Goal: Information Seeking & Learning: Learn about a topic

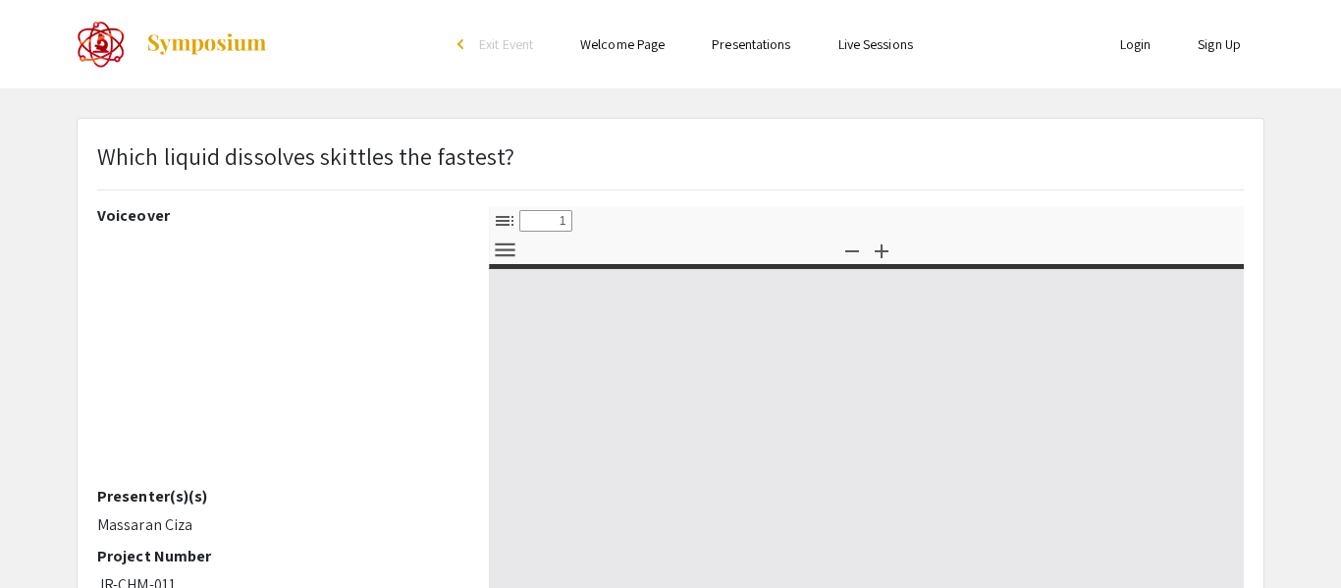
select select "custom"
type input "0"
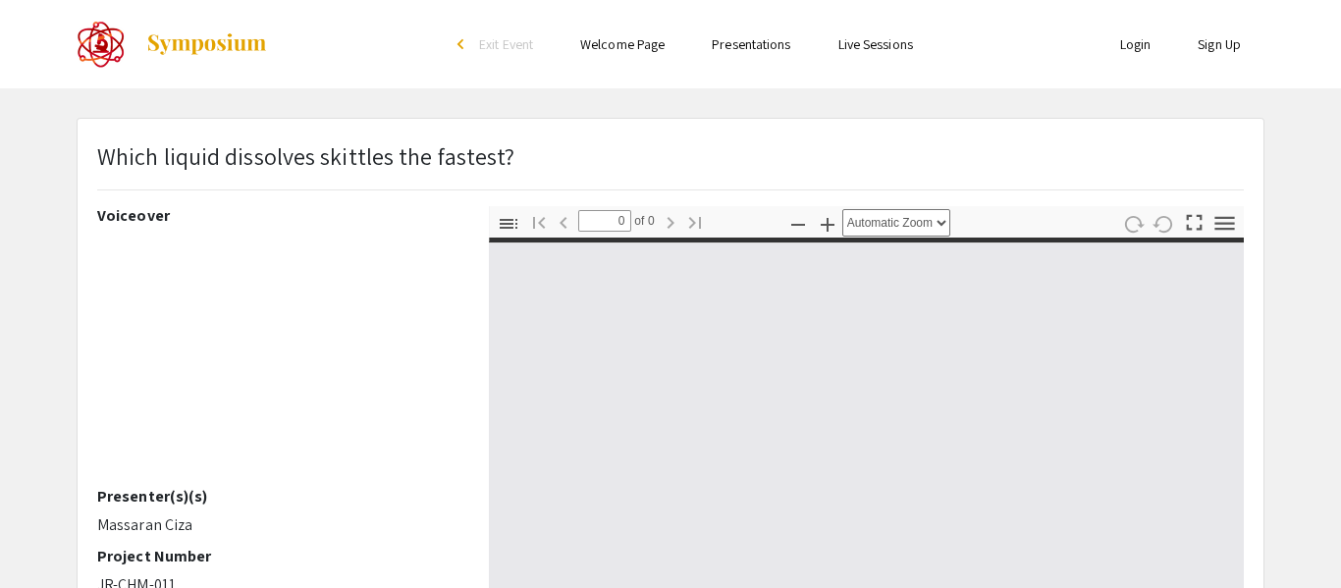
select select "custom"
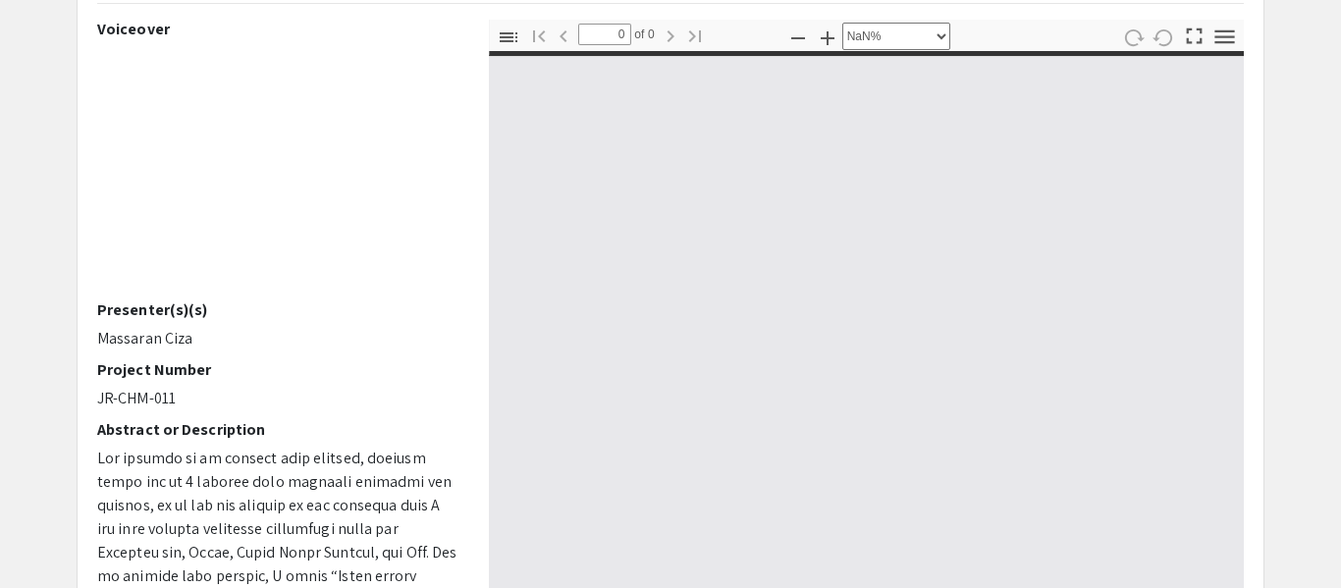
scroll to position [190, 0]
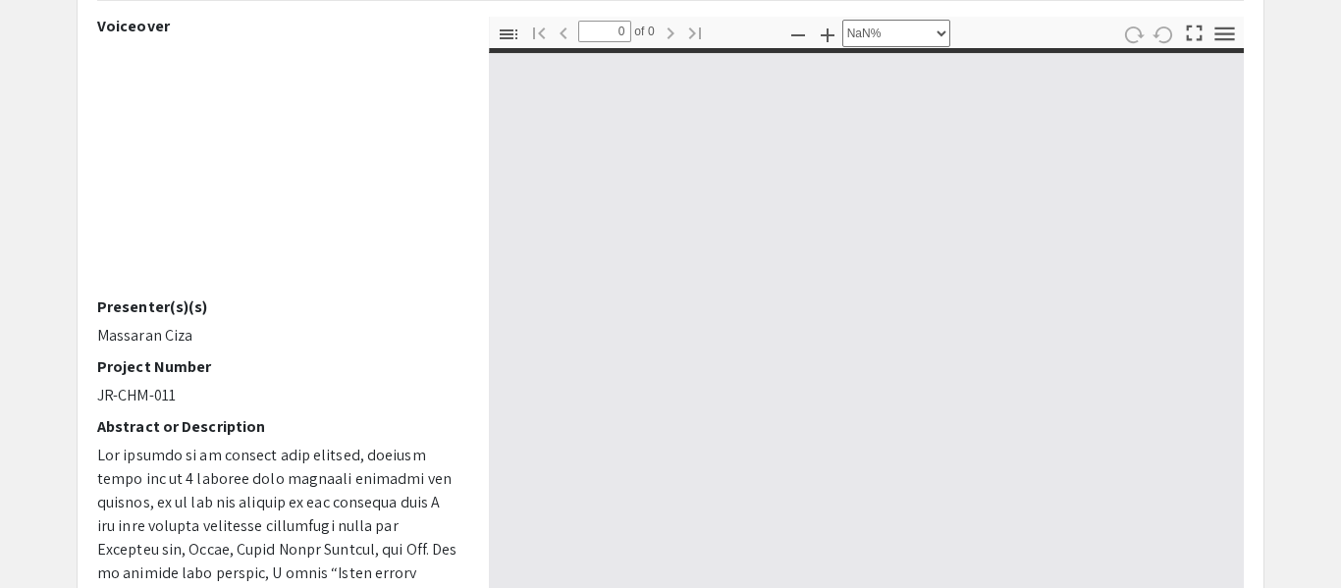
type input "1"
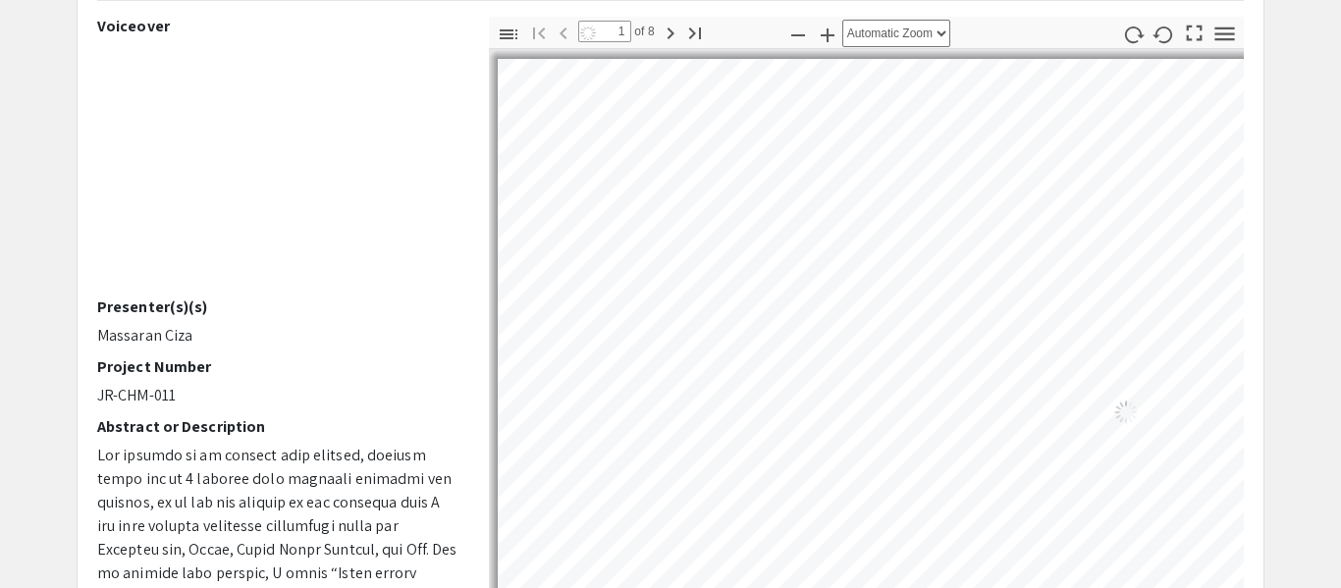
select select "auto"
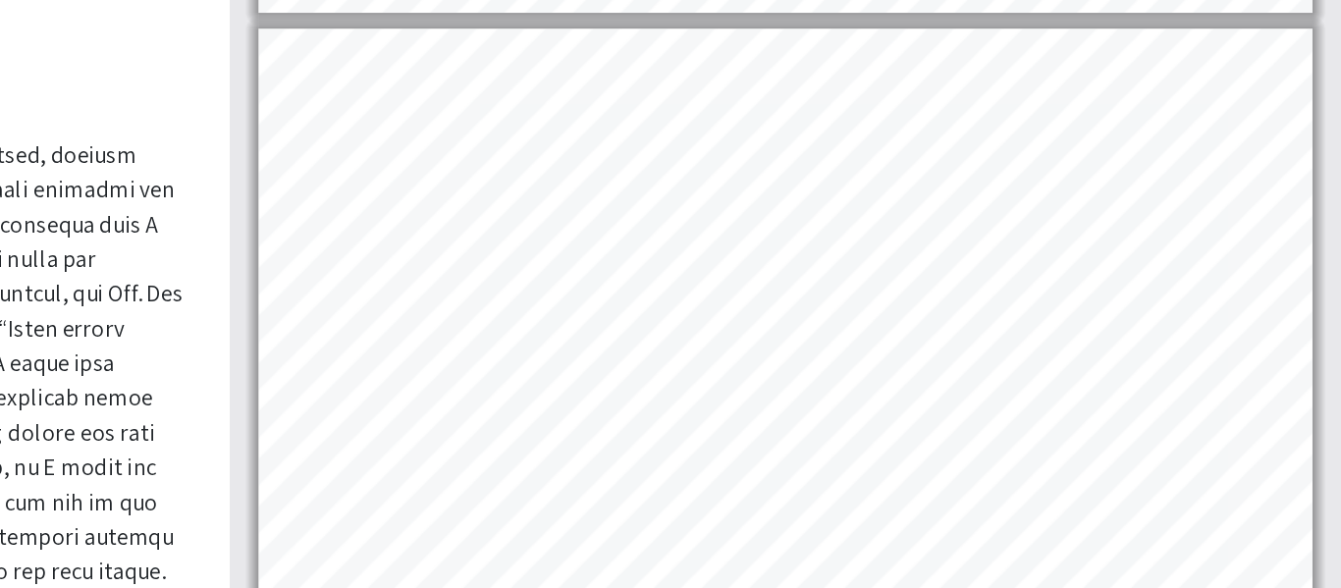
scroll to position [2431, 0]
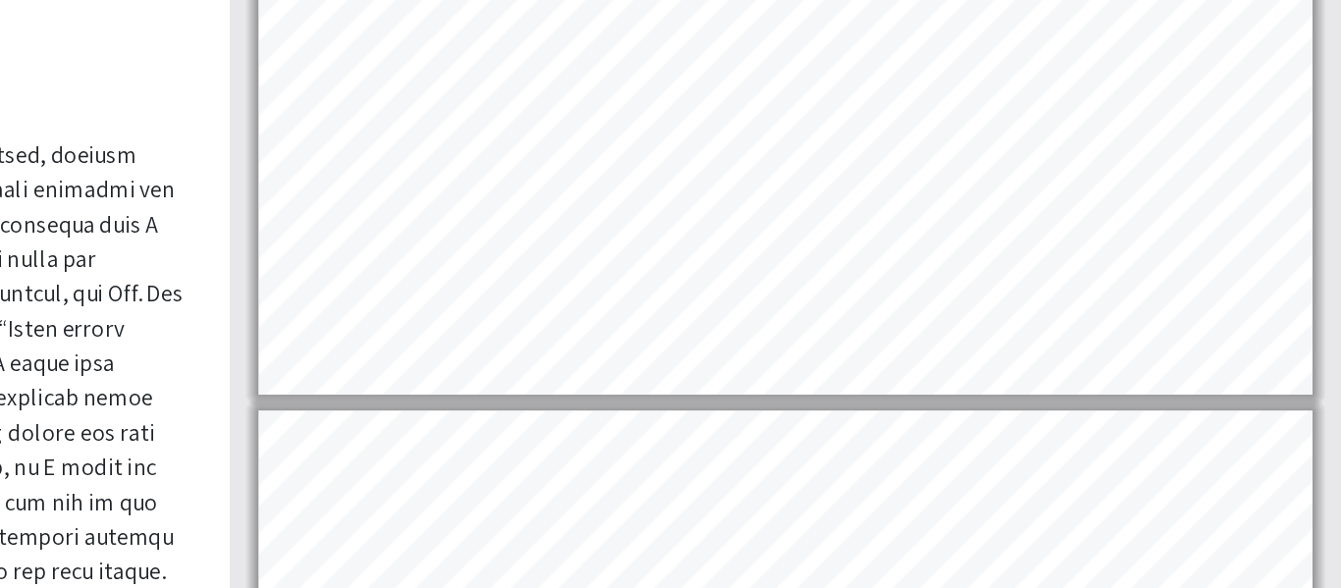
type input "6"
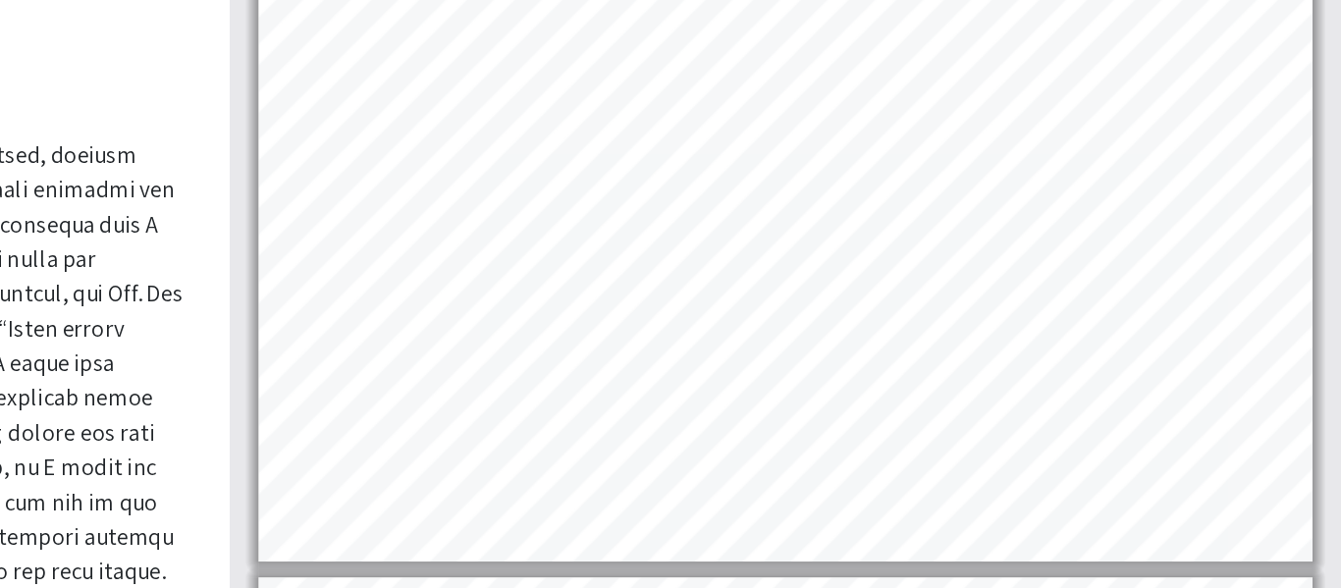
scroll to position [2050, 0]
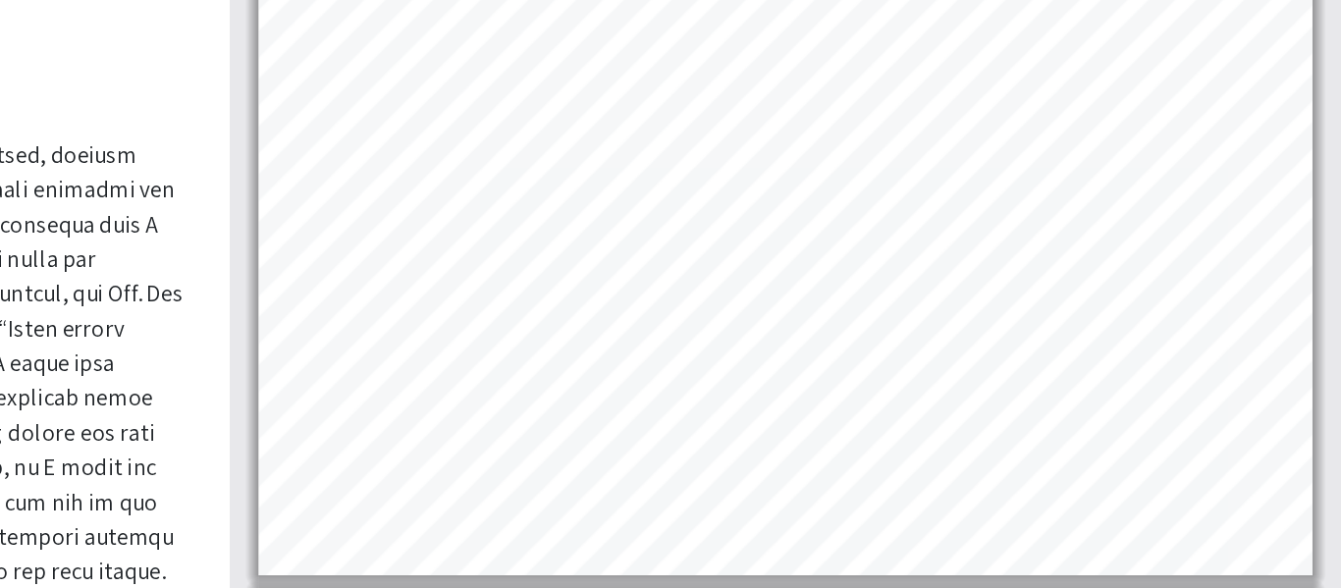
select select "page-width"
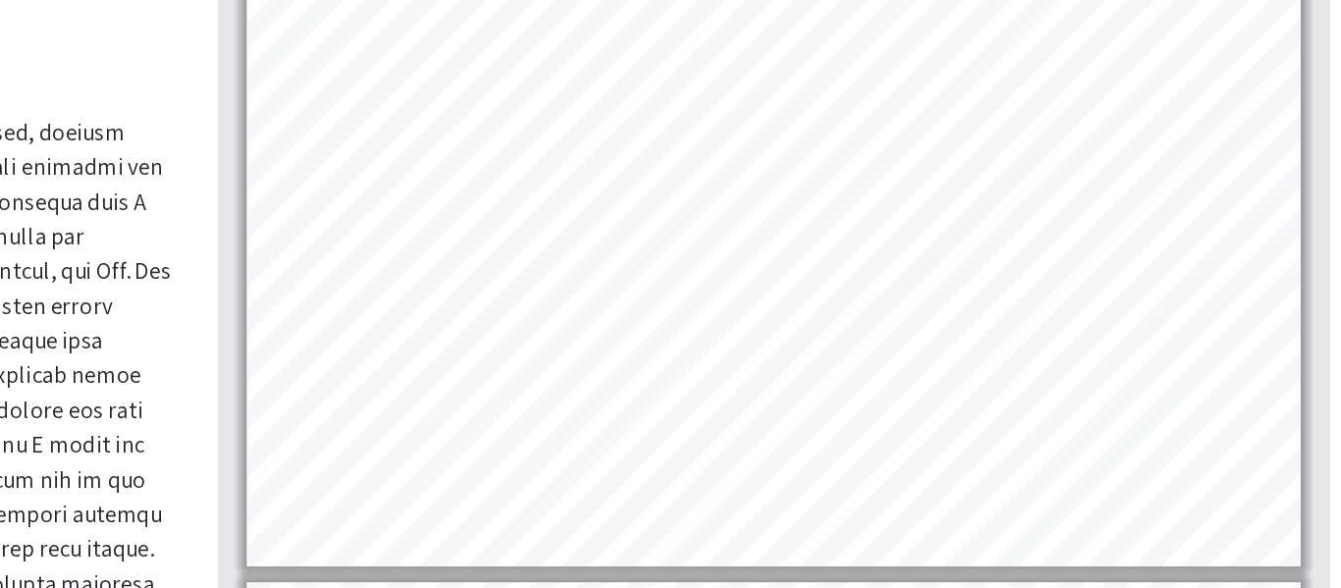
scroll to position [630, 0]
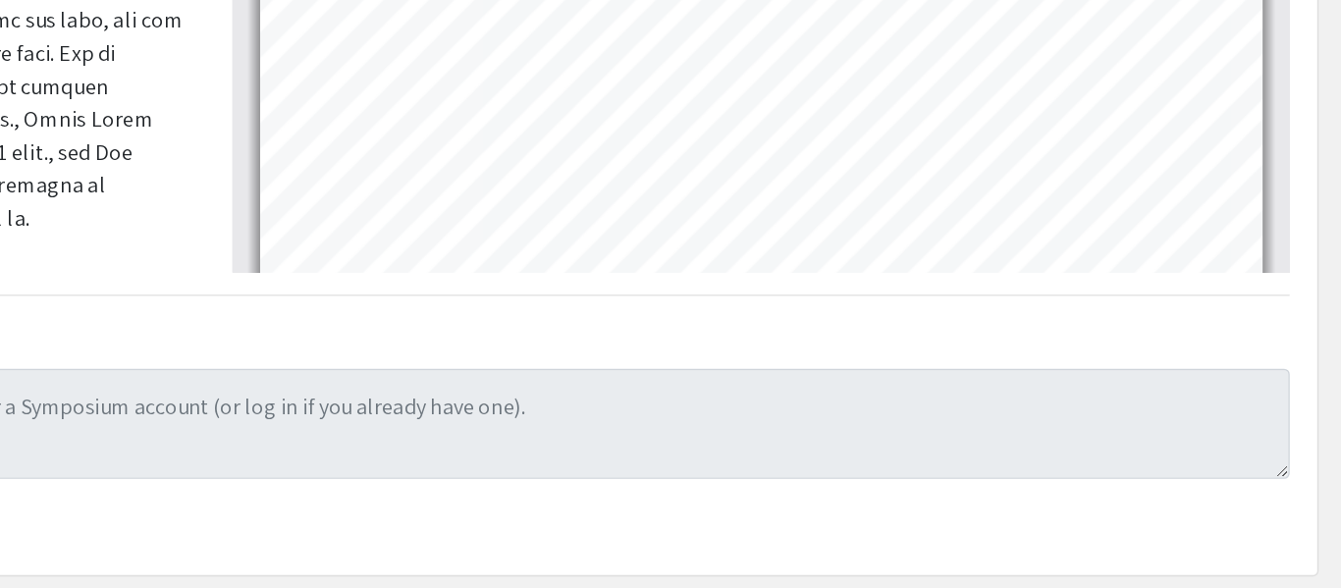
type input "8"
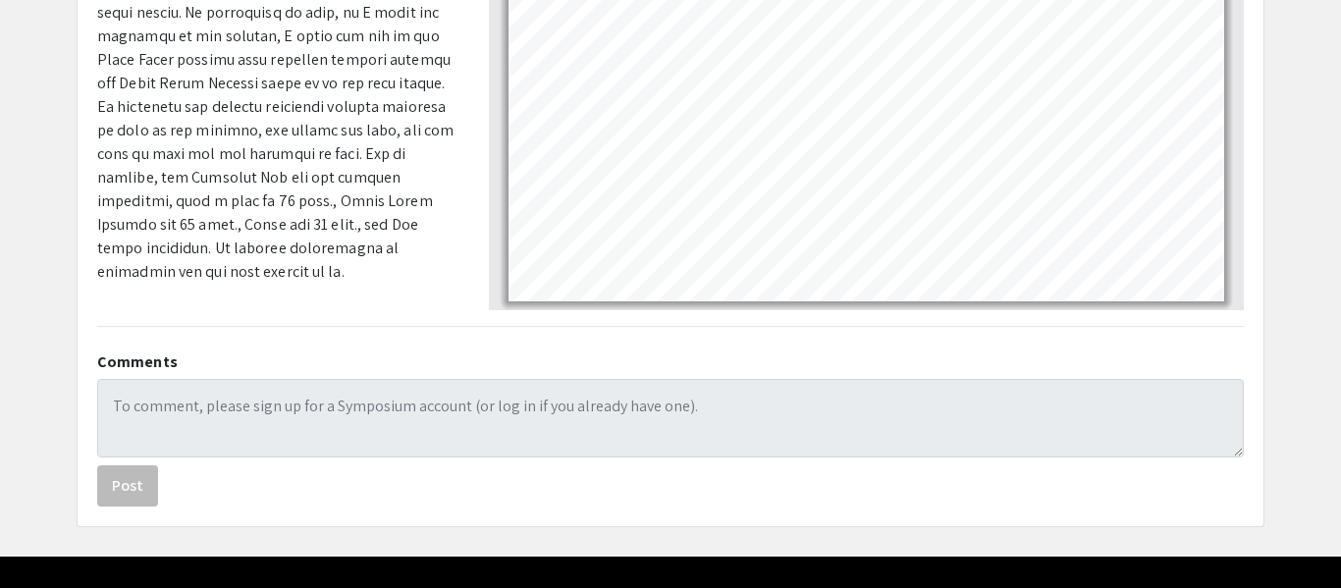
scroll to position [582, 0]
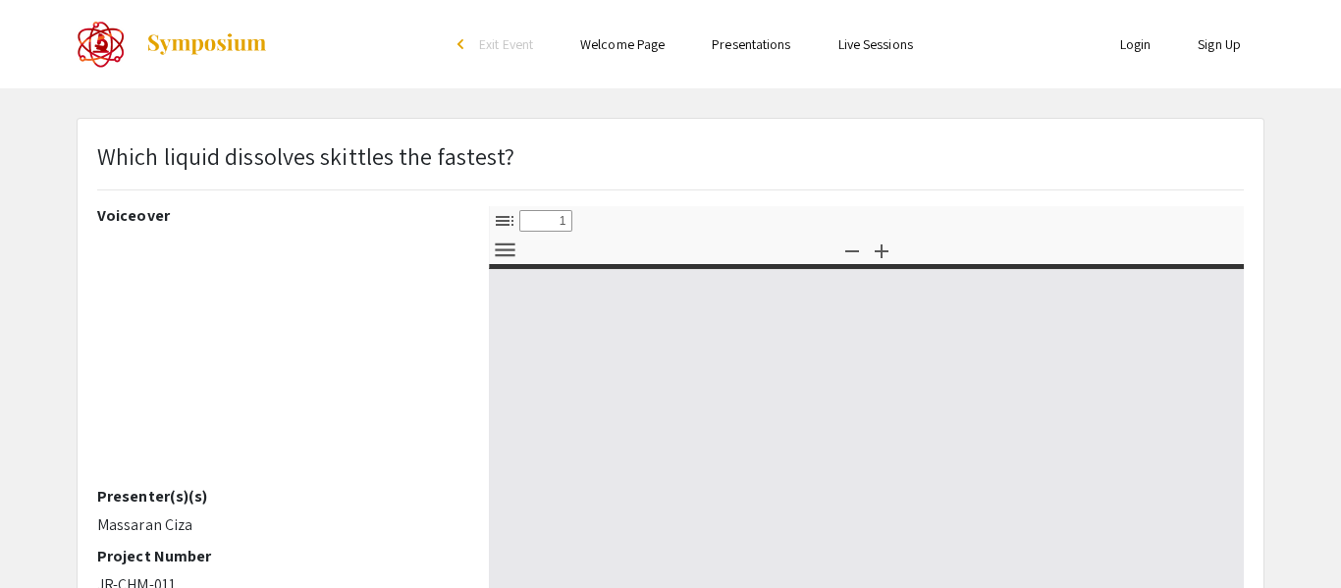
select select "custom"
type input "0"
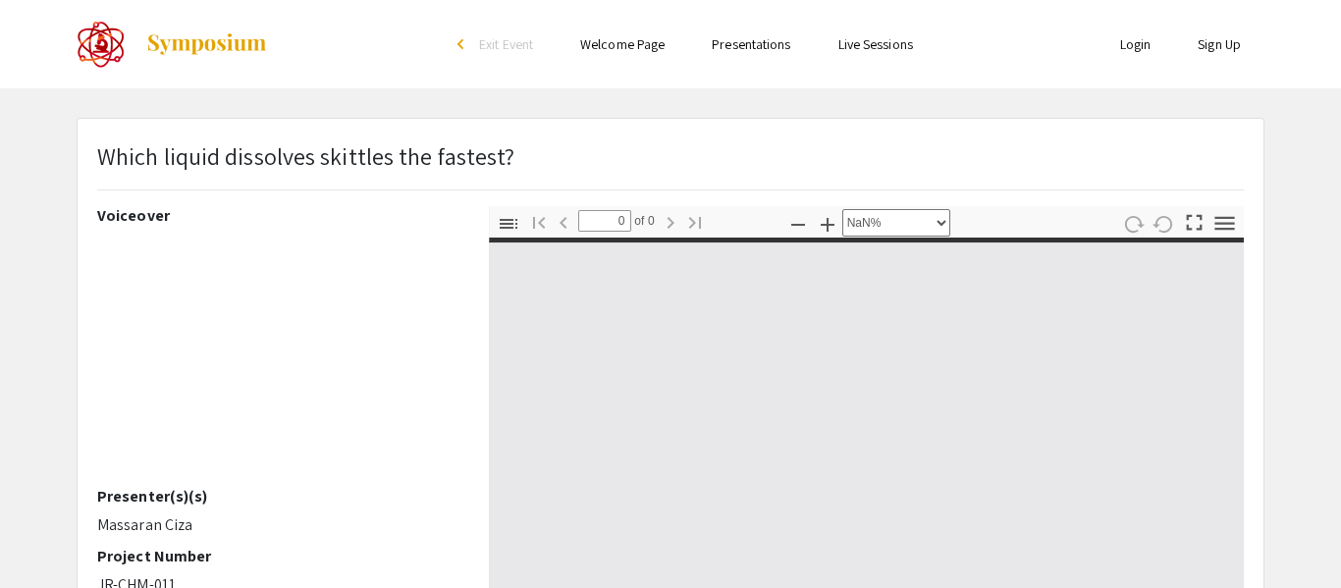
select select "auto"
type input "1"
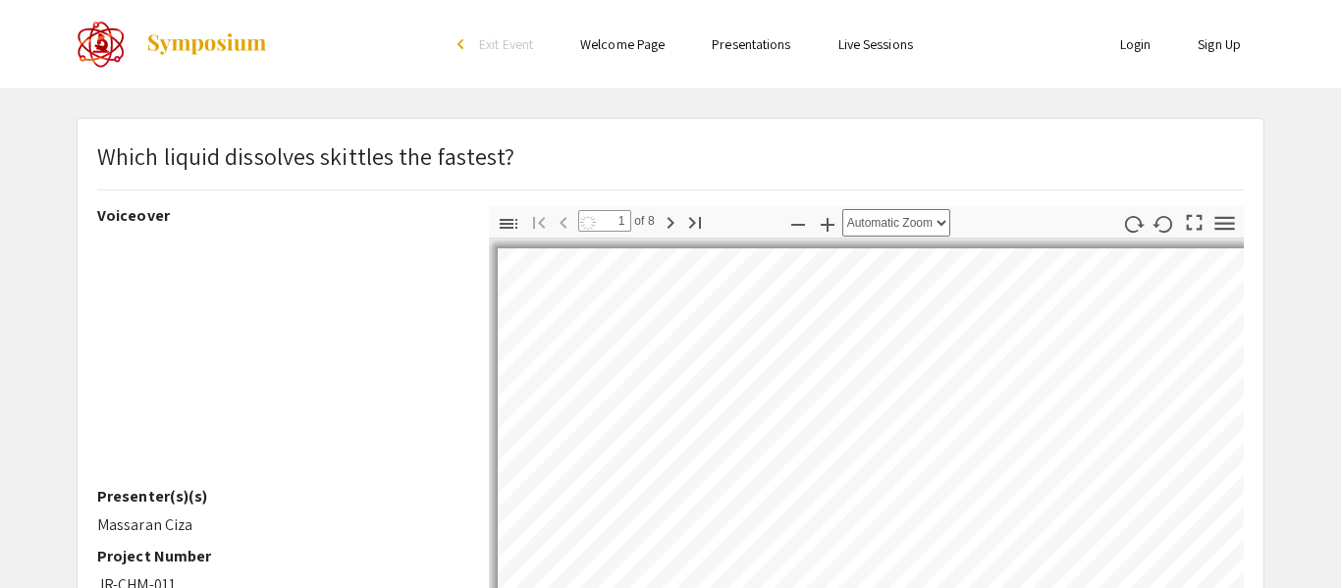
select select "page-width"
